Goal: Task Accomplishment & Management: Manage account settings

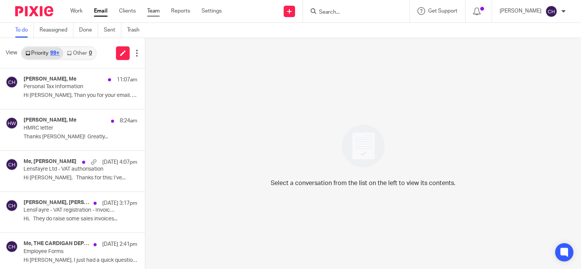
click at [158, 13] on link "Team" at bounding box center [153, 11] width 13 height 8
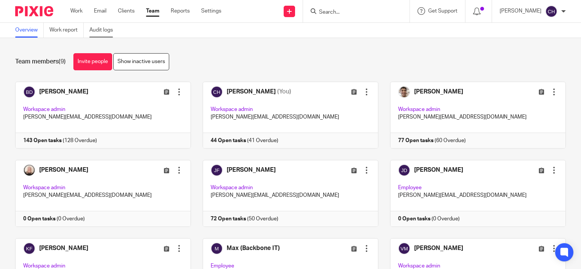
click at [99, 33] on link "Audit logs" at bounding box center [103, 30] width 29 height 15
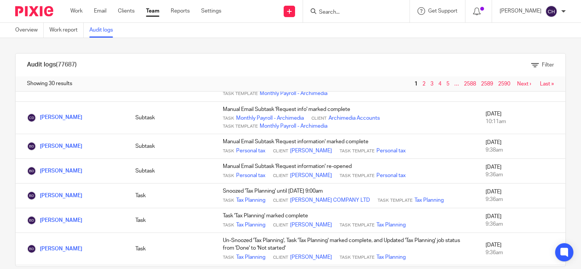
scroll to position [532, 0]
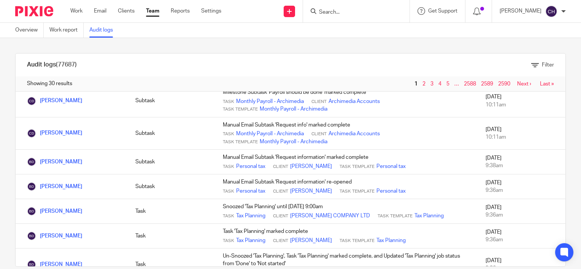
click at [40, 11] on img at bounding box center [34, 11] width 38 height 10
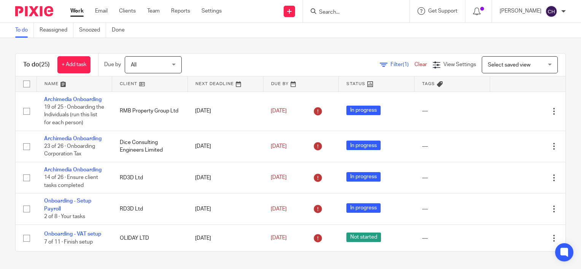
click at [346, 15] on input "Search" at bounding box center [352, 12] width 68 height 7
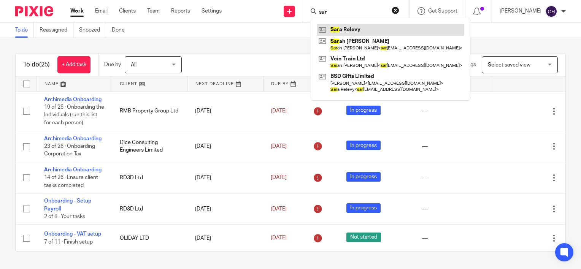
type input "sar"
click at [349, 27] on link at bounding box center [391, 29] width 148 height 11
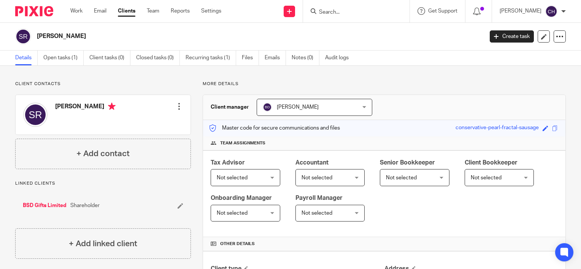
click at [176, 103] on div at bounding box center [179, 107] width 8 height 8
click at [137, 122] on link "Edit contact" at bounding box center [143, 123] width 73 height 11
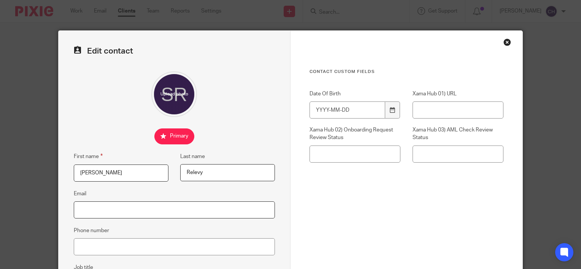
click at [100, 207] on input "Email" at bounding box center [174, 210] width 201 height 17
paste input "sara dor-chay <saradorchay@hotmail.com>"
drag, startPoint x: 114, startPoint y: 210, endPoint x: -97, endPoint y: 164, distance: 215.9
click at [0, 164] on html "Work Email Clients Team Reports Settings Work Email Clients Team Reports Settin…" at bounding box center [290, 134] width 581 height 269
click at [157, 207] on input "saradorchay@hotmail.com>" at bounding box center [174, 210] width 201 height 17
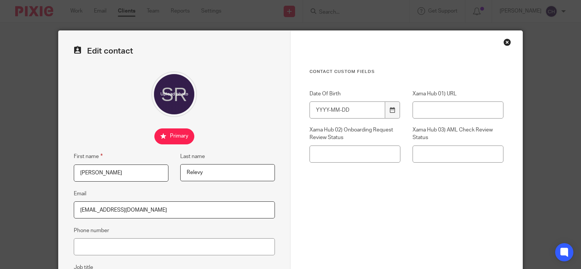
type input "saradorchay@hotmail.com"
click at [406, 209] on div "Contact Custom fields Date Of Birth Xama Hub 01) URL Xama Hub 02) Onboarding Re…" at bounding box center [406, 168] width 194 height 198
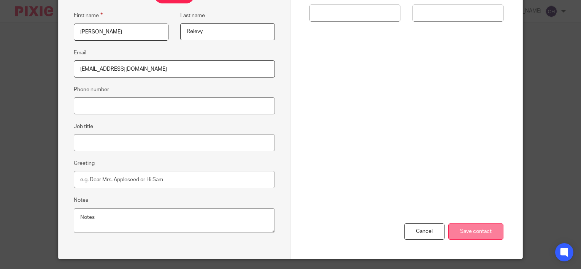
scroll to position [160, 0]
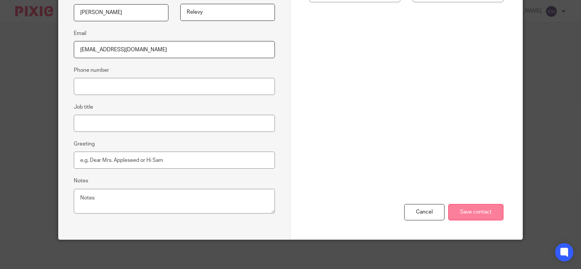
click at [464, 208] on input "Save contact" at bounding box center [475, 212] width 55 height 16
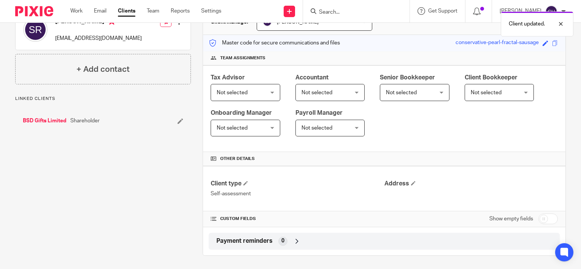
scroll to position [86, 0]
click at [258, 92] on span "Not selected" at bounding box center [242, 92] width 50 height 16
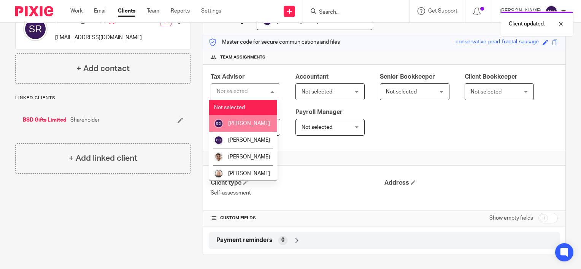
click at [248, 117] on li "[PERSON_NAME]" at bounding box center [243, 123] width 68 height 17
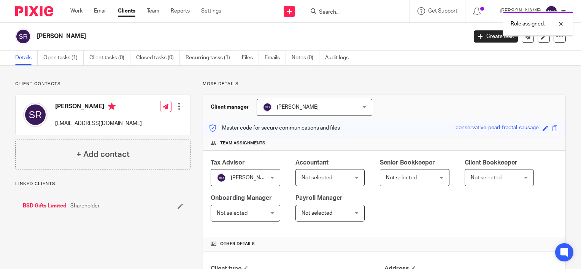
click at [261, 203] on div "Onboarding Manager Not selected Not selected Not selected [PERSON_NAME] [PERSON…" at bounding box center [246, 208] width 70 height 28
click at [301, 186] on span "Not selected" at bounding box center [326, 178] width 50 height 16
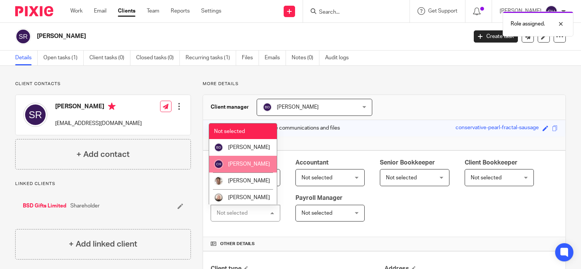
click at [235, 167] on li "[PERSON_NAME]" at bounding box center [243, 164] width 68 height 17
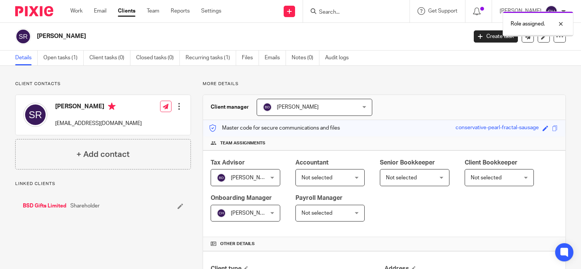
click at [352, 182] on div "Not selected Not selected" at bounding box center [330, 177] width 70 height 17
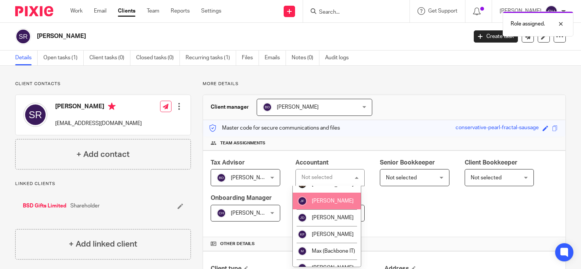
scroll to position [76, 0]
click at [320, 203] on span "[PERSON_NAME]" at bounding box center [333, 200] width 42 height 5
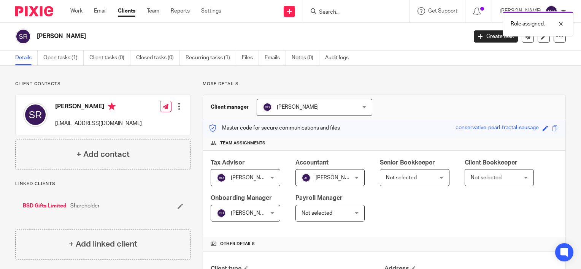
click at [57, 206] on link "BSD Gifts Limited" at bounding box center [45, 206] width 44 height 8
drag, startPoint x: 43, startPoint y: 16, endPoint x: 52, endPoint y: 24, distance: 12.1
click at [43, 16] on img at bounding box center [34, 11] width 38 height 10
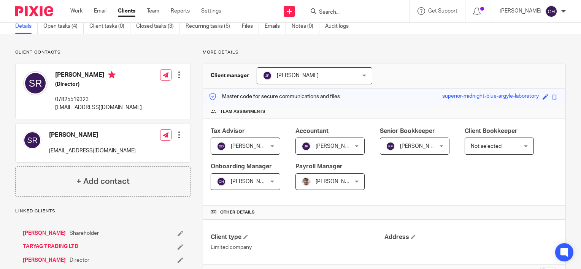
scroll to position [76, 0]
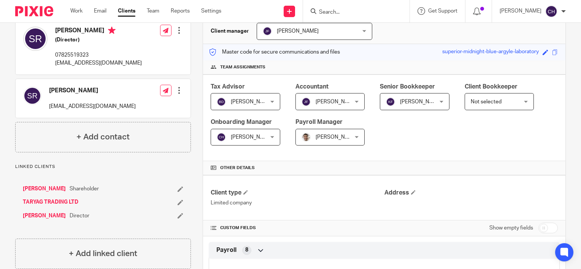
click at [43, 187] on link "[PERSON_NAME]" at bounding box center [44, 189] width 43 height 8
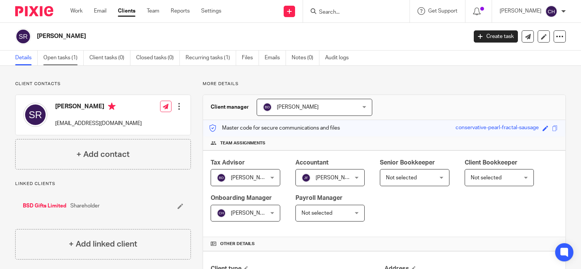
click at [63, 61] on link "Open tasks (1)" at bounding box center [63, 58] width 40 height 15
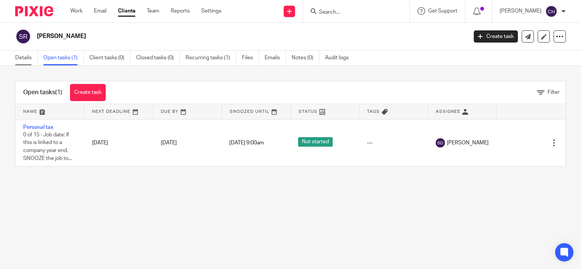
click at [25, 54] on link "Details" at bounding box center [26, 58] width 22 height 15
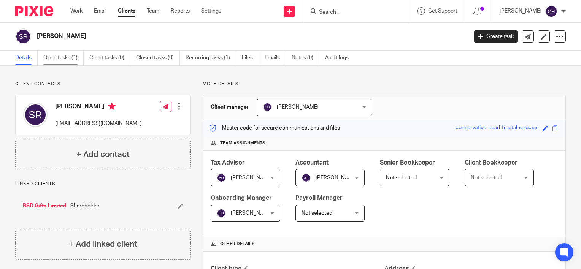
click at [56, 57] on link "Open tasks (1)" at bounding box center [63, 58] width 40 height 15
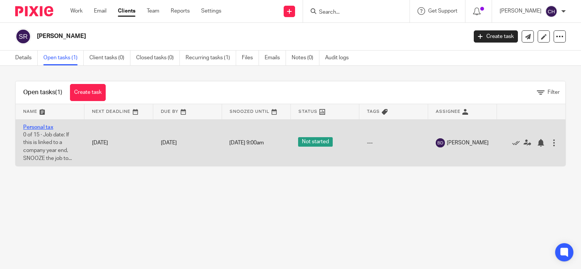
click at [47, 127] on link "Personal tax" at bounding box center [38, 127] width 30 height 5
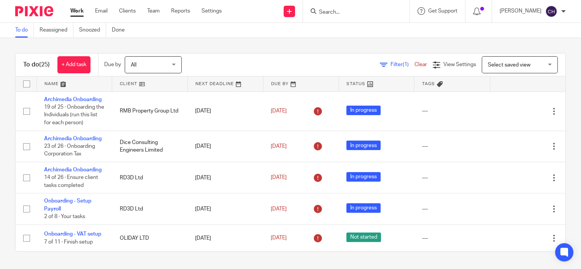
click at [52, 85] on link at bounding box center [74, 83] width 75 height 15
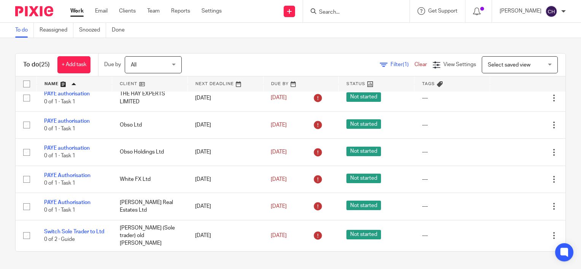
scroll to position [684, 0]
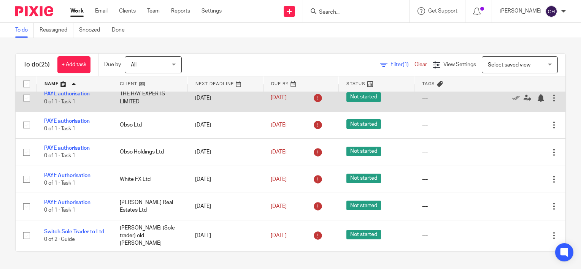
click at [76, 97] on link "PAYE authorisation" at bounding box center [67, 93] width 46 height 5
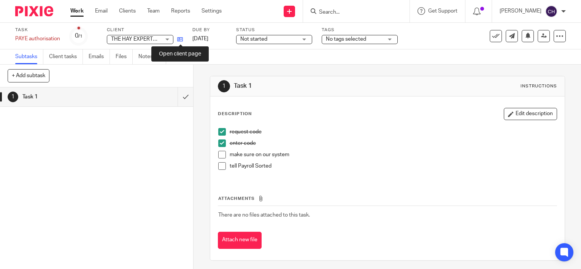
click at [177, 38] on icon at bounding box center [180, 39] width 6 height 6
click at [219, 155] on span at bounding box center [222, 155] width 8 height 8
click at [219, 164] on span at bounding box center [222, 166] width 8 height 8
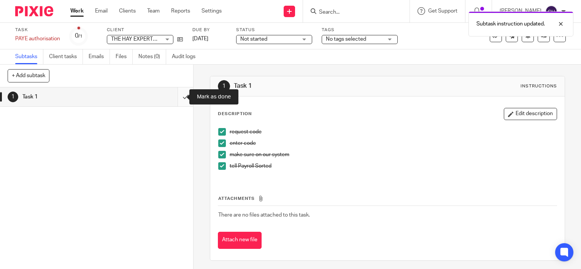
click at [176, 96] on input "submit" at bounding box center [96, 96] width 193 height 19
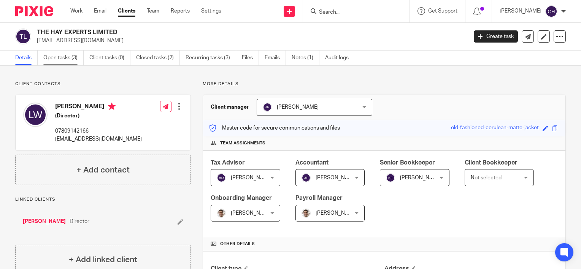
click at [60, 63] on link "Open tasks (3)" at bounding box center [63, 58] width 40 height 15
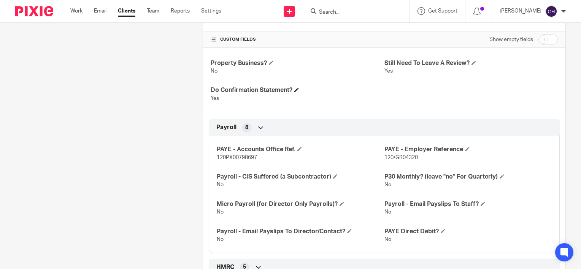
scroll to position [266, 0]
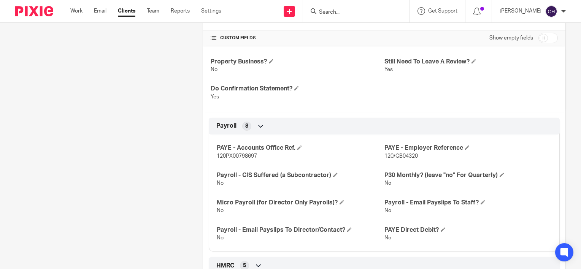
click at [20, 17] on div at bounding box center [31, 11] width 63 height 22
click at [30, 14] on img at bounding box center [34, 11] width 38 height 10
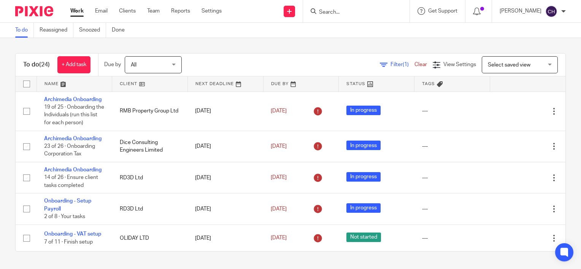
click at [52, 81] on link at bounding box center [74, 83] width 75 height 15
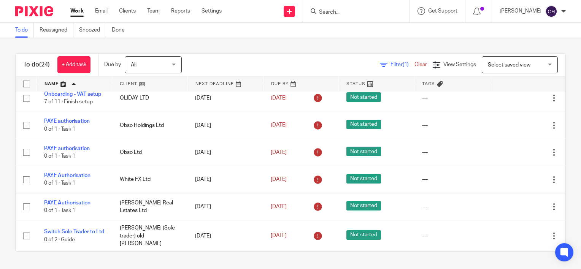
scroll to position [608, 0]
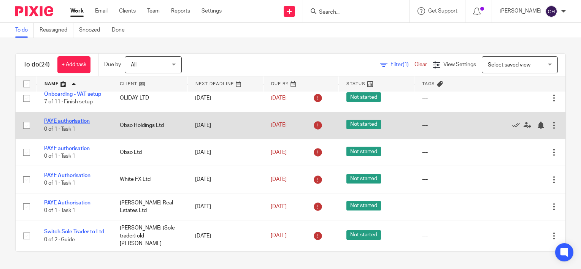
click at [85, 124] on link "PAYE authorisation" at bounding box center [67, 121] width 46 height 5
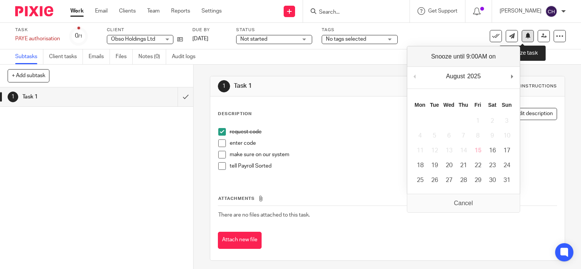
click at [525, 34] on icon at bounding box center [528, 36] width 6 height 6
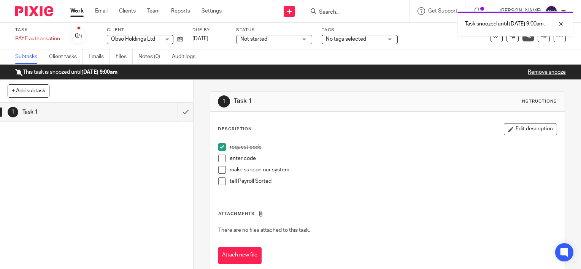
click at [41, 15] on img at bounding box center [34, 11] width 38 height 10
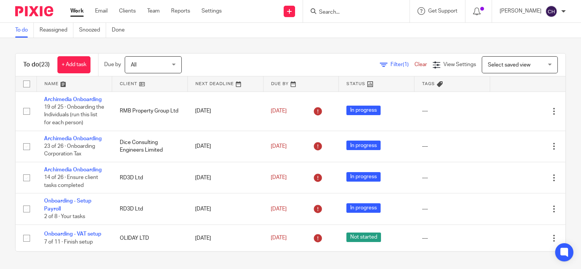
click at [57, 83] on link at bounding box center [74, 83] width 75 height 15
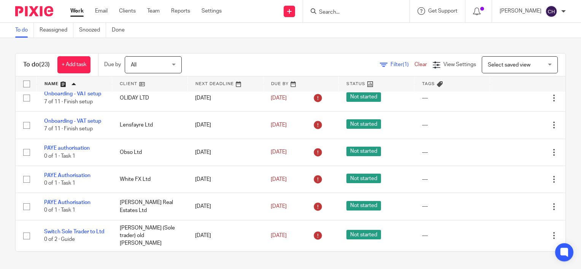
scroll to position [652, 0]
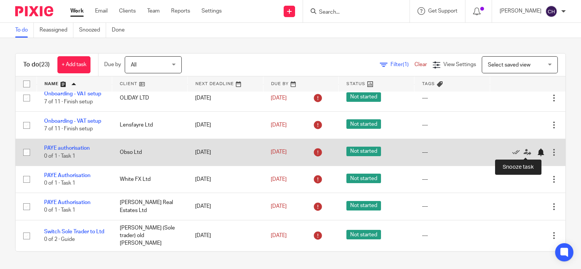
click at [537, 154] on div at bounding box center [541, 153] width 8 height 8
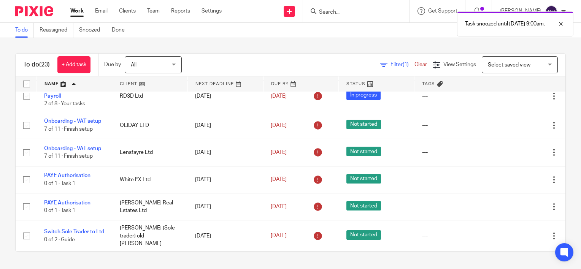
scroll to position [625, 0]
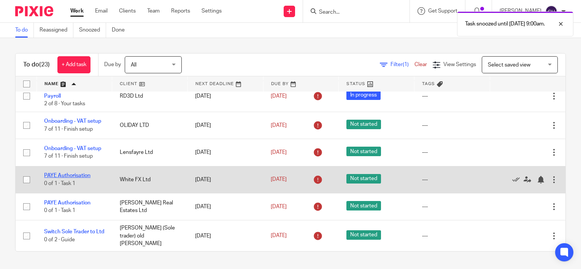
click at [66, 173] on link "PAYE Authorisation" at bounding box center [67, 175] width 46 height 5
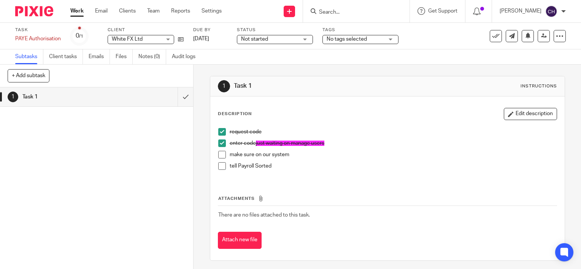
click at [219, 158] on span at bounding box center [222, 155] width 8 height 8
click at [222, 164] on span at bounding box center [222, 166] width 8 height 8
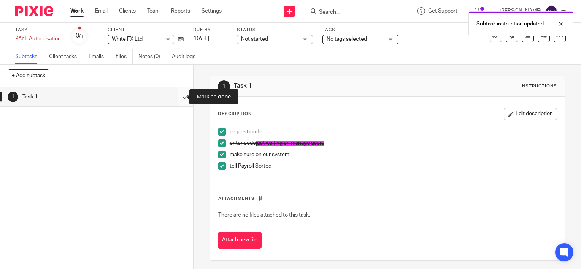
click at [179, 99] on input "submit" at bounding box center [96, 96] width 193 height 19
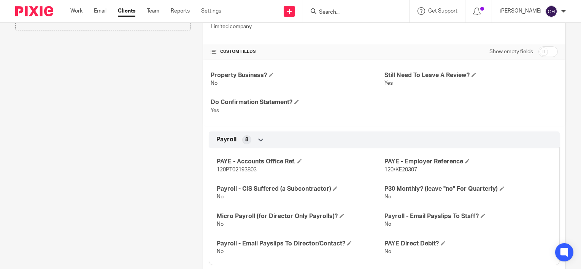
scroll to position [304, 0]
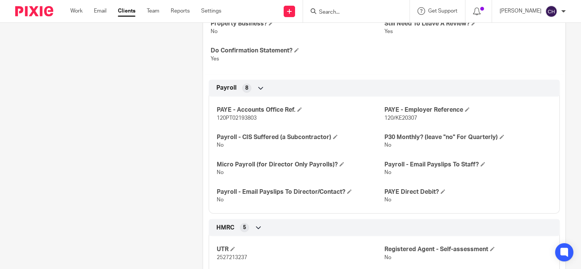
click at [27, 12] on img at bounding box center [34, 11] width 38 height 10
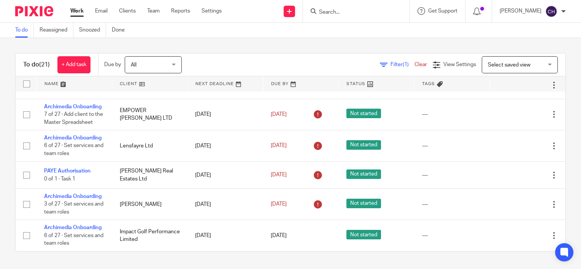
scroll to position [598, 0]
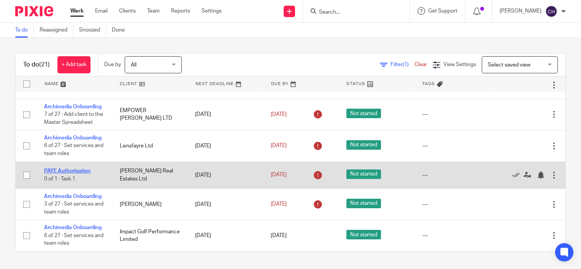
click at [81, 168] on link "PAYE Authorisation" at bounding box center [67, 170] width 46 height 5
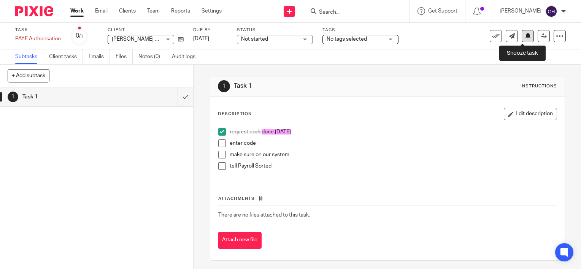
click at [525, 34] on icon at bounding box center [528, 36] width 6 height 6
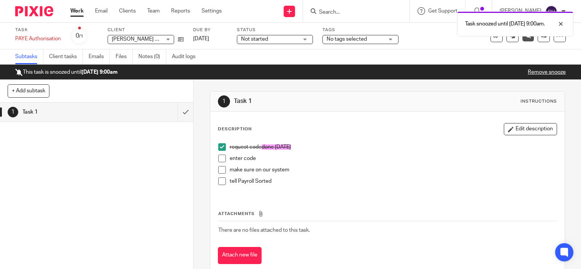
click at [32, 8] on img at bounding box center [34, 11] width 38 height 10
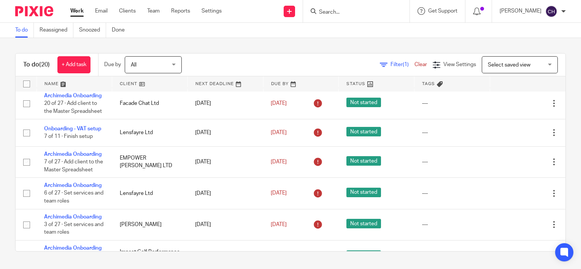
scroll to position [456, 0]
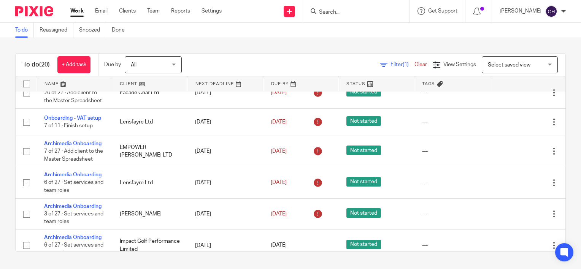
click at [60, 64] on link "Onboarding - Setup Payroll" at bounding box center [67, 57] width 47 height 13
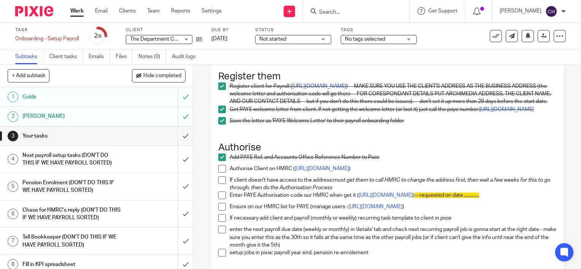
scroll to position [76, 0]
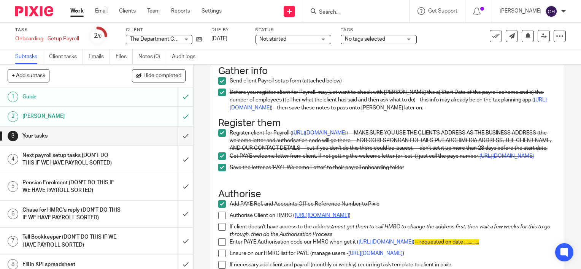
click at [322, 218] on link "[URL][DOMAIN_NAME]" at bounding box center [322, 215] width 54 height 5
click at [198, 40] on icon at bounding box center [199, 39] width 6 height 6
click at [219, 219] on span at bounding box center [222, 216] width 8 height 8
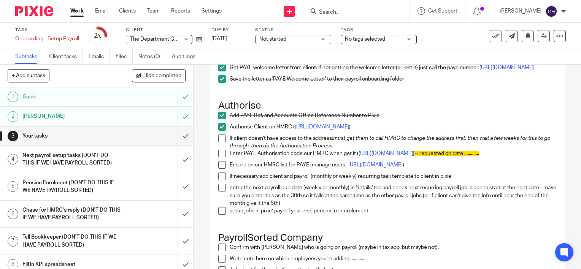
scroll to position [152, 0]
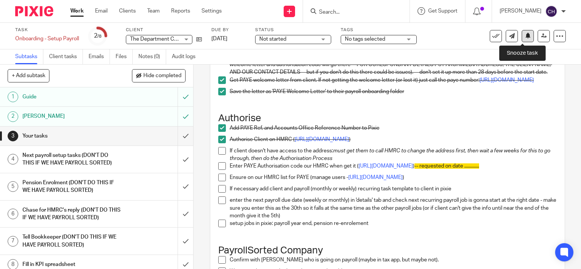
click at [525, 36] on icon at bounding box center [528, 36] width 6 height 6
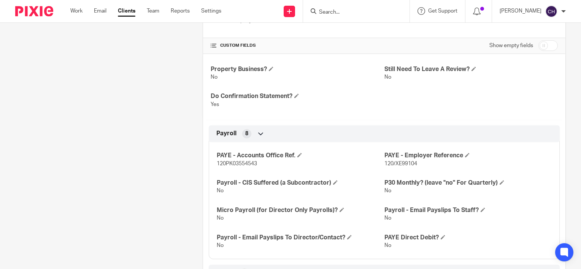
scroll to position [342, 0]
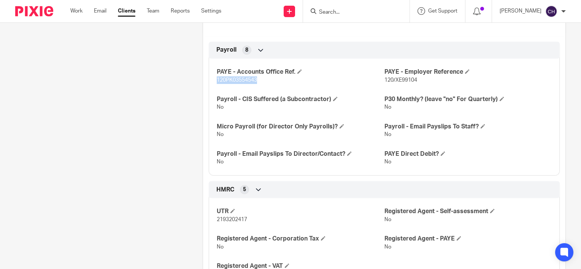
drag, startPoint x: 260, startPoint y: 79, endPoint x: 213, endPoint y: 82, distance: 48.0
click at [213, 82] on div "PAYE - Accounts Office Ref. 120PK03554543 PAYE - Employer Reference 120/XE99104…" at bounding box center [384, 114] width 351 height 123
copy span "120PK03554543"
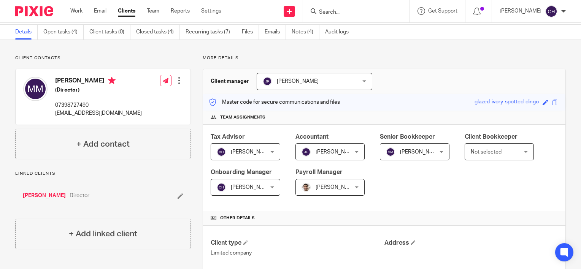
scroll to position [0, 0]
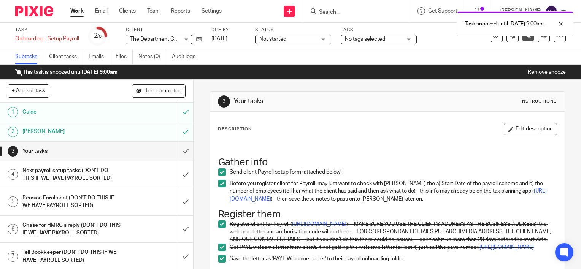
click at [27, 10] on img at bounding box center [34, 11] width 38 height 10
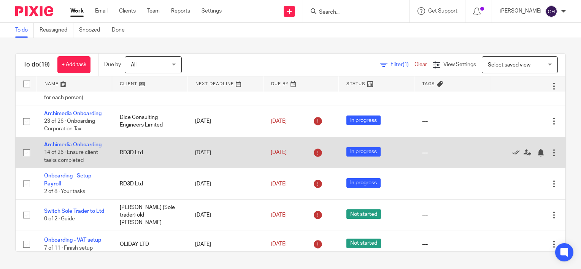
scroll to position [38, 0]
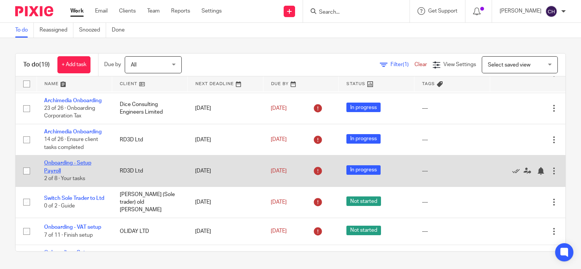
click at [51, 173] on link "Onboarding - Setup Payroll" at bounding box center [67, 166] width 47 height 13
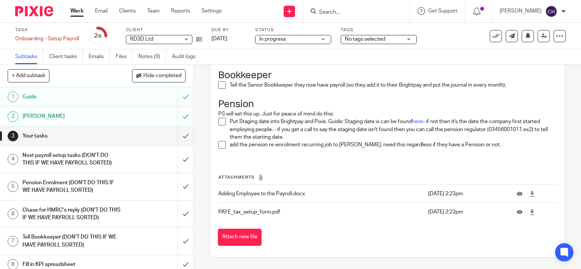
scroll to position [833, 0]
click at [106, 210] on h1 "Chase for HMRC's reply (DON'T DO THIS IF WE HAVE PAYROLL SORTED)" at bounding box center [71, 214] width 98 height 19
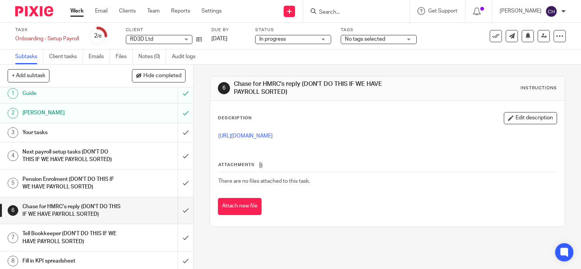
scroll to position [5, 0]
click at [73, 255] on h1 "Fill in KPI spreadsheet" at bounding box center [71, 259] width 98 height 11
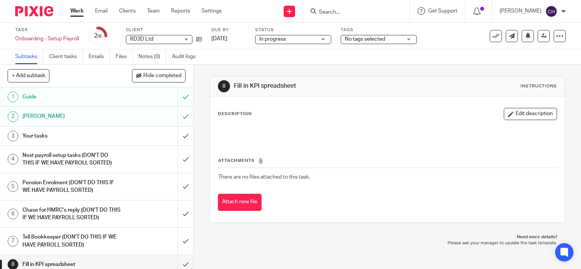
click at [64, 140] on h1 "Your tasks" at bounding box center [71, 135] width 98 height 11
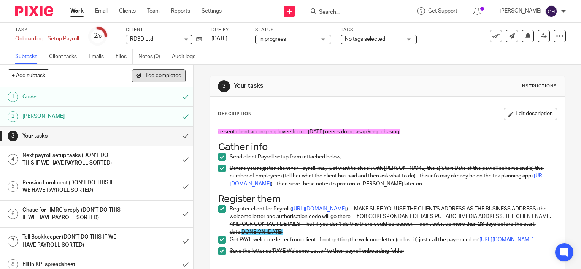
click at [162, 71] on button "Hide completed" at bounding box center [159, 75] width 54 height 13
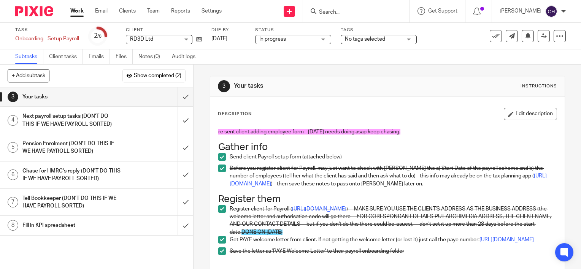
click at [33, 7] on img at bounding box center [34, 11] width 38 height 10
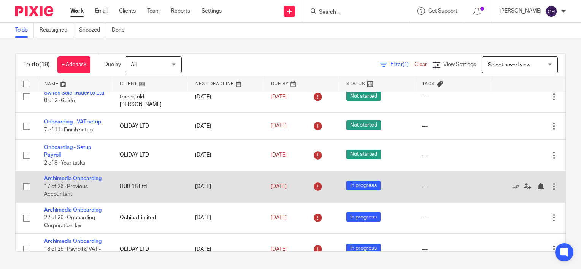
scroll to position [190, 0]
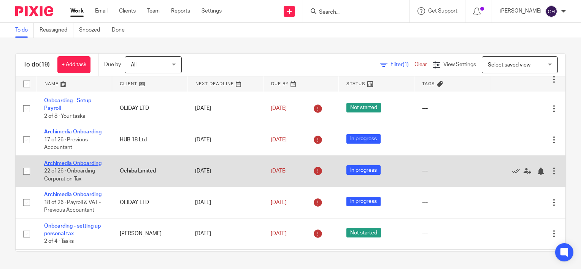
click at [51, 166] on link "Archimedia Onboarding" at bounding box center [72, 163] width 57 height 5
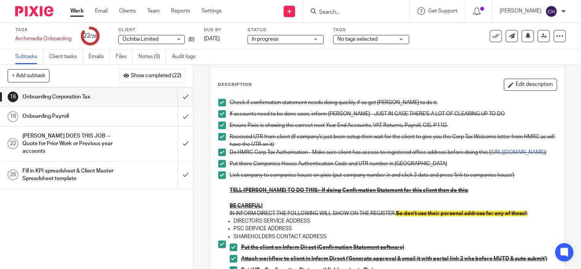
scroll to position [114, 0]
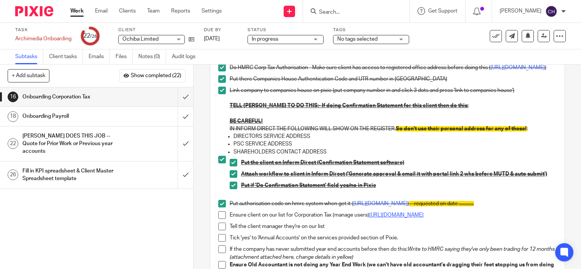
click at [401, 218] on link "[URL][DOMAIN_NAME]" at bounding box center [396, 215] width 54 height 5
click at [193, 43] on link at bounding box center [190, 39] width 10 height 8
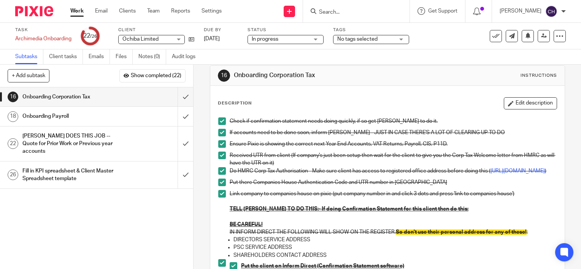
scroll to position [0, 0]
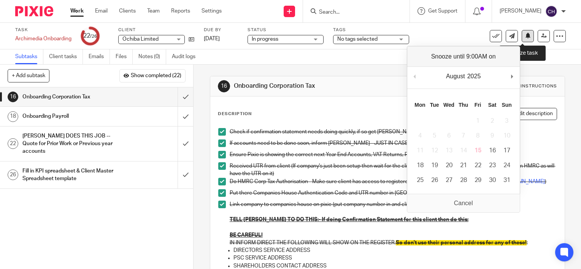
click at [522, 32] on button at bounding box center [528, 36] width 12 height 12
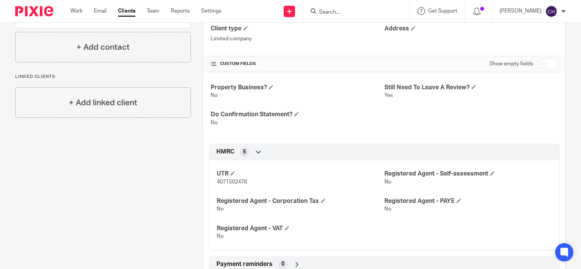
scroll to position [122, 0]
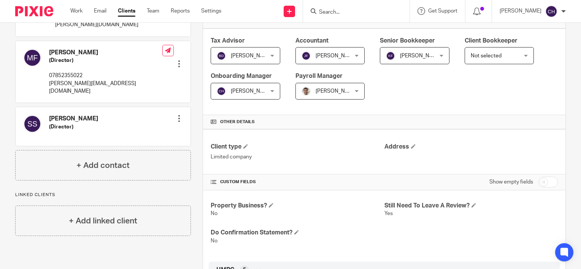
click at [541, 183] on input "checkbox" at bounding box center [547, 182] width 19 height 11
checkbox input "true"
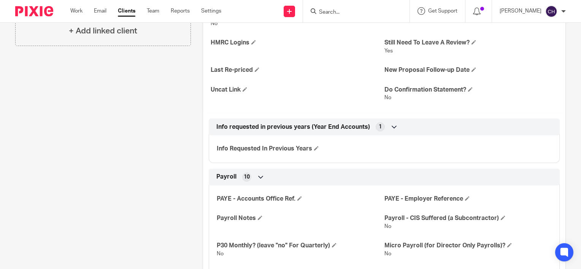
scroll to position [350, 0]
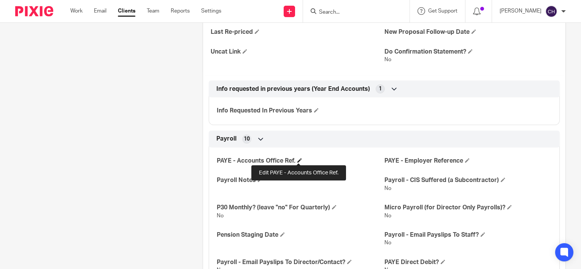
click at [298, 159] on span at bounding box center [299, 160] width 5 height 5
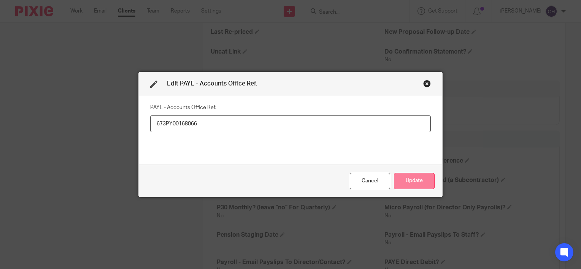
type input "673PY00168066"
click at [415, 177] on button "Update" at bounding box center [414, 181] width 41 height 16
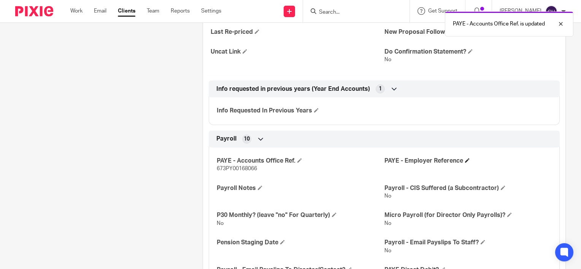
click at [464, 159] on h4 "PAYE - Employer Reference" at bounding box center [467, 161] width 167 height 8
click at [459, 157] on h4 "PAYE - Employer Reference" at bounding box center [467, 161] width 167 height 8
click at [460, 157] on h4 "PAYE - Employer Reference" at bounding box center [467, 161] width 167 height 8
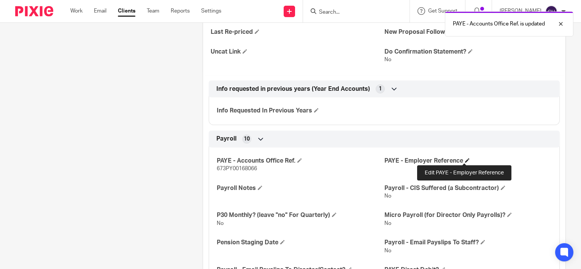
click at [465, 160] on span at bounding box center [467, 160] width 5 height 5
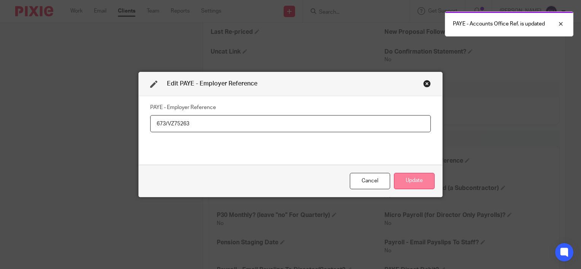
type input "673/VZ75263"
click at [415, 179] on button "Update" at bounding box center [414, 181] width 41 height 16
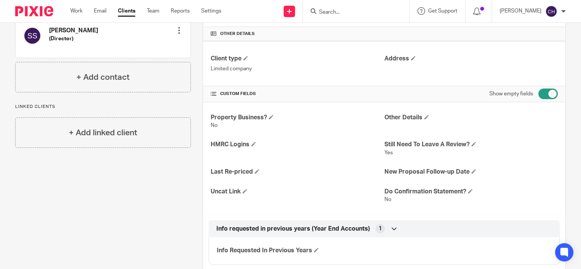
scroll to position [122, 0]
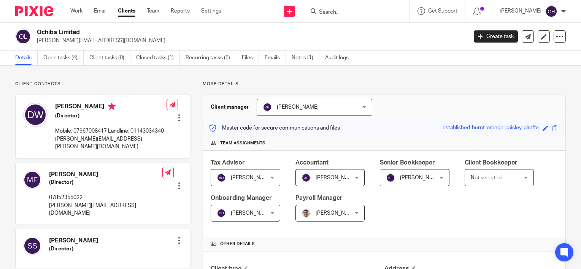
click at [179, 182] on div at bounding box center [179, 186] width 8 height 8
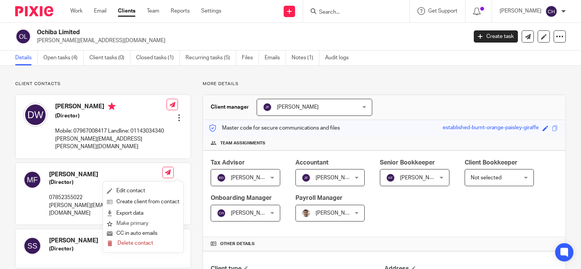
click at [138, 221] on button "Make primary" at bounding box center [127, 224] width 41 height 10
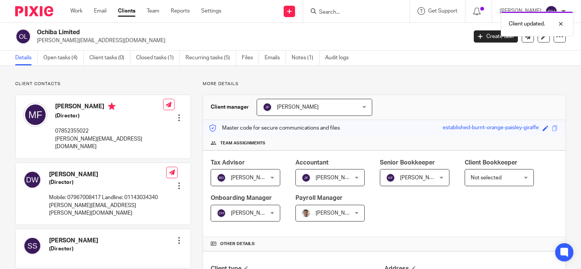
click at [63, 60] on link "Open tasks (4)" at bounding box center [63, 58] width 40 height 15
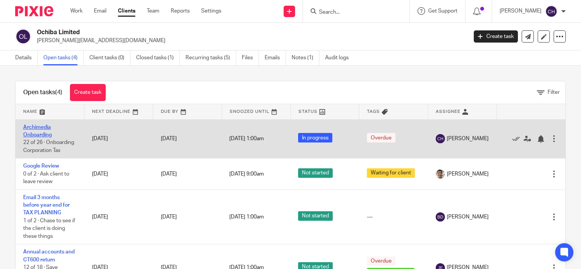
click at [44, 134] on link "Archimedia Onboarding" at bounding box center [37, 131] width 29 height 13
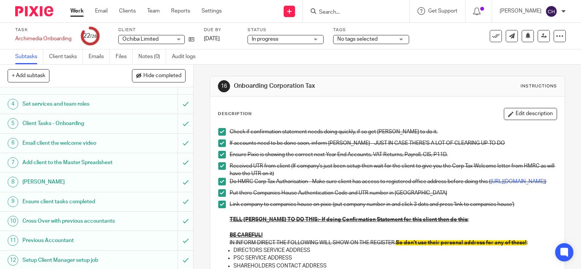
scroll to position [152, 0]
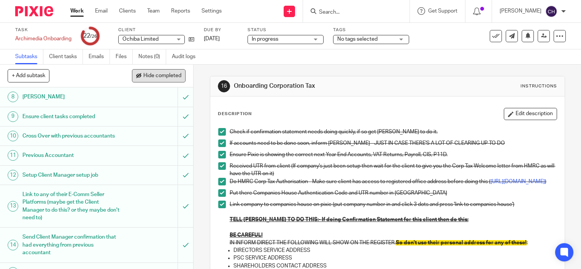
click at [151, 80] on button "Hide completed" at bounding box center [159, 75] width 54 height 13
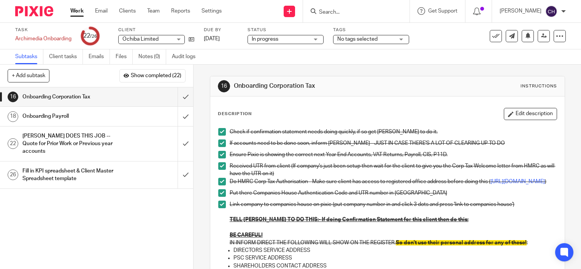
click at [79, 115] on h1 "Onboarding Payroll" at bounding box center [71, 116] width 98 height 11
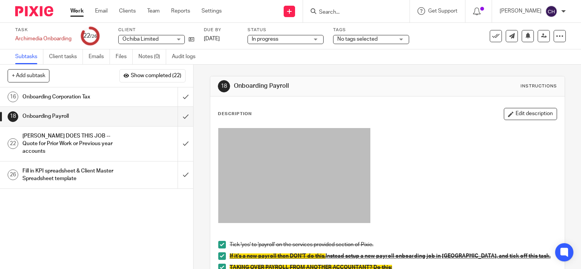
click at [126, 135] on div "[PERSON_NAME] DOES THIS JOB -- Quote for Prior Work or Previous year accounts" at bounding box center [96, 143] width 148 height 27
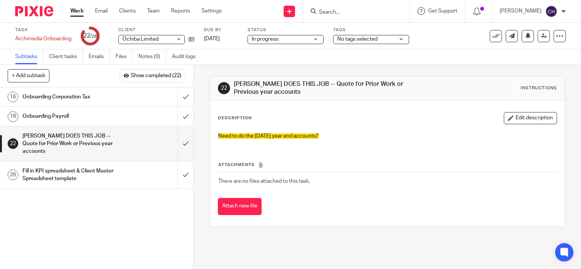
click at [340, 140] on p "Need to do the Dec24 year end accounts?" at bounding box center [387, 136] width 338 height 8
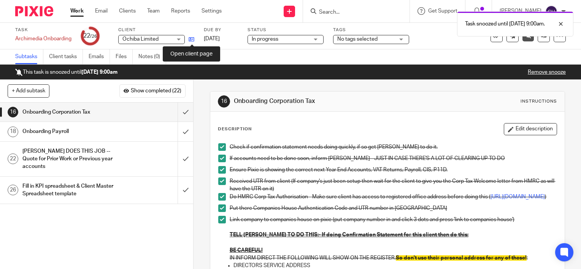
click at [189, 40] on icon at bounding box center [192, 39] width 6 height 6
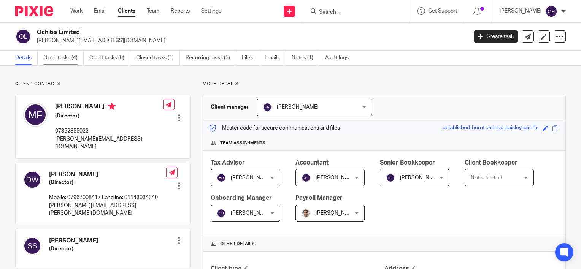
click at [59, 55] on link "Open tasks (4)" at bounding box center [63, 58] width 40 height 15
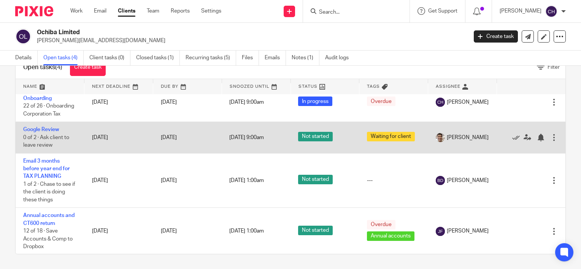
scroll to position [21, 0]
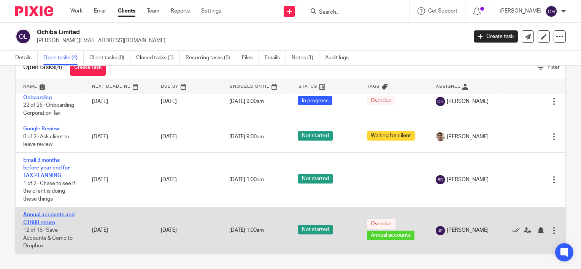
click at [36, 221] on link "Annual accounts and CT600 return" at bounding box center [48, 218] width 51 height 13
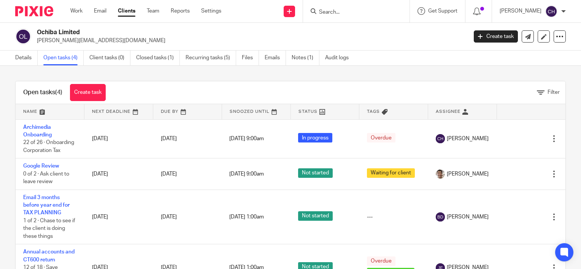
click at [26, 15] on img at bounding box center [34, 11] width 38 height 10
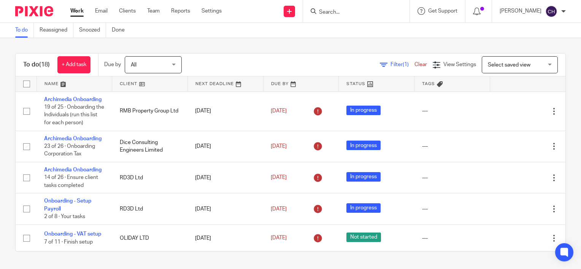
click at [160, 14] on ul "Work Email Clients Team Reports Settings" at bounding box center [151, 11] width 163 height 8
click at [157, 12] on link "Team" at bounding box center [153, 11] width 13 height 8
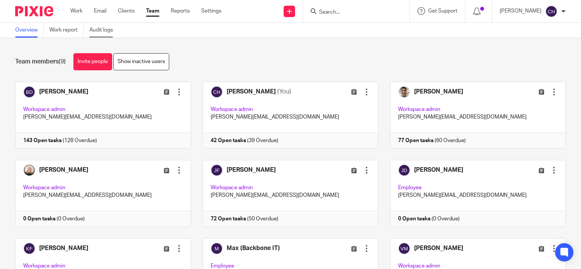
click at [103, 27] on link "Audit logs" at bounding box center [103, 30] width 29 height 15
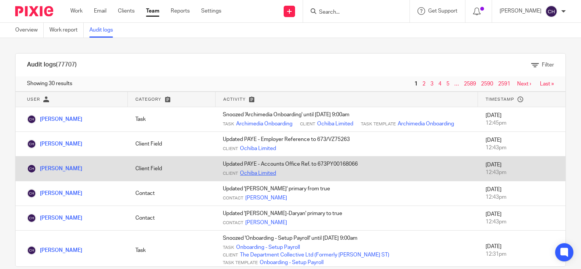
drag, startPoint x: 160, startPoint y: 46, endPoint x: 241, endPoint y: 181, distance: 157.3
click at [160, 46] on div "Audit logs (77707) Filter Filter Audit Logs Only show logs matching all of thes…" at bounding box center [290, 153] width 581 height 231
